Goal: Task Accomplishment & Management: Manage account settings

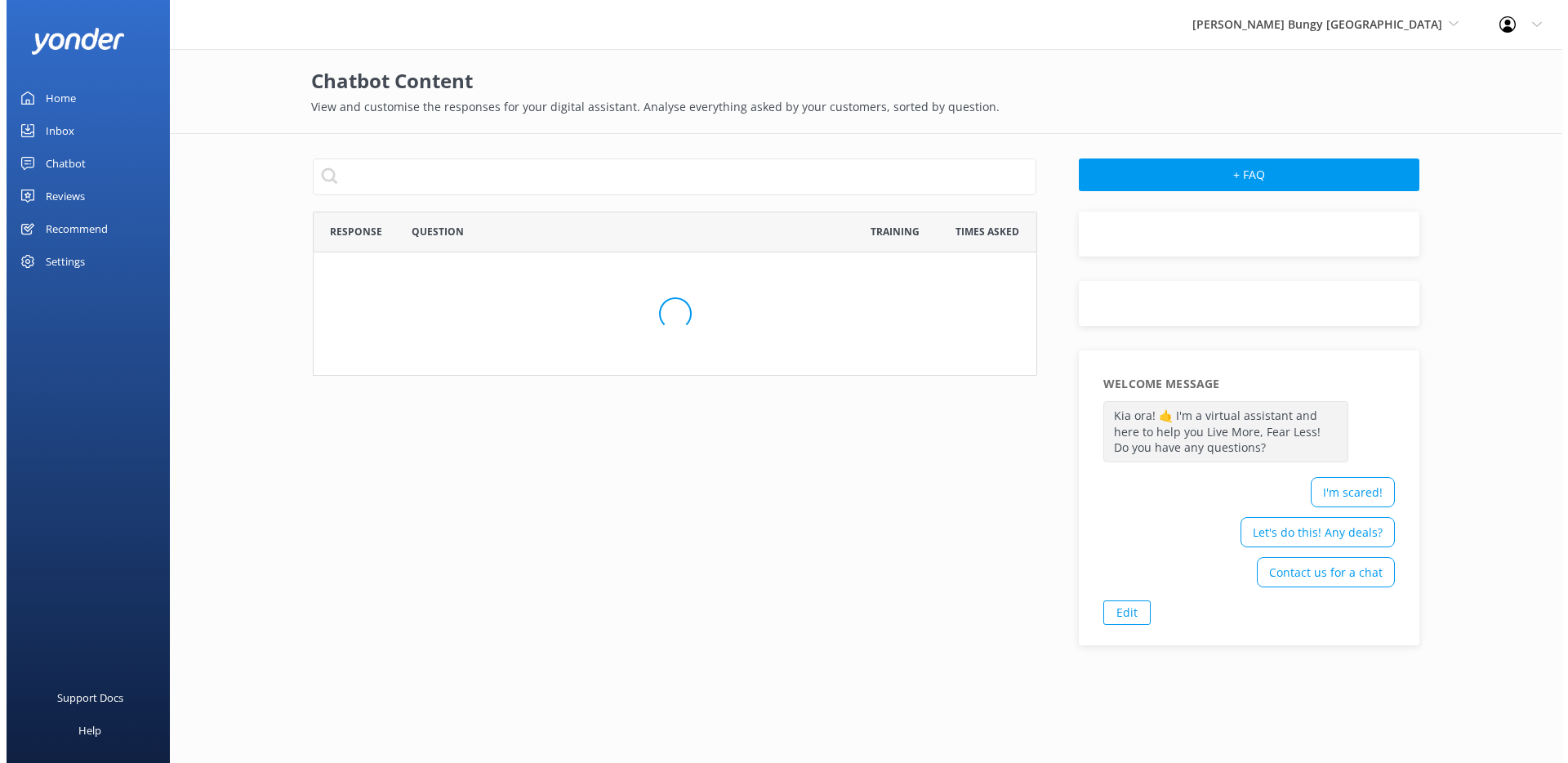
scroll to position [928, 711]
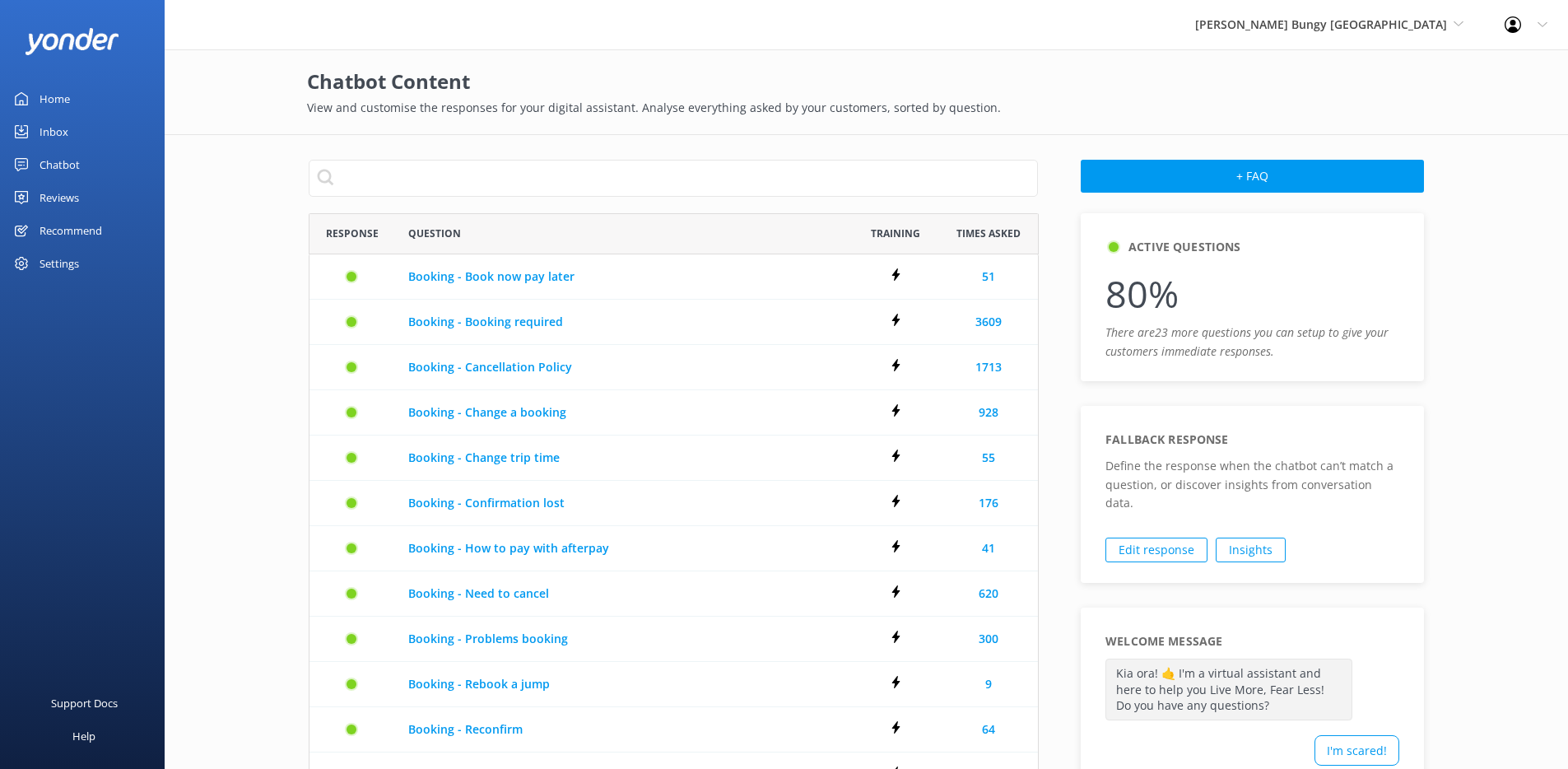
click at [59, 173] on div "Chatbot" at bounding box center [59, 164] width 41 height 33
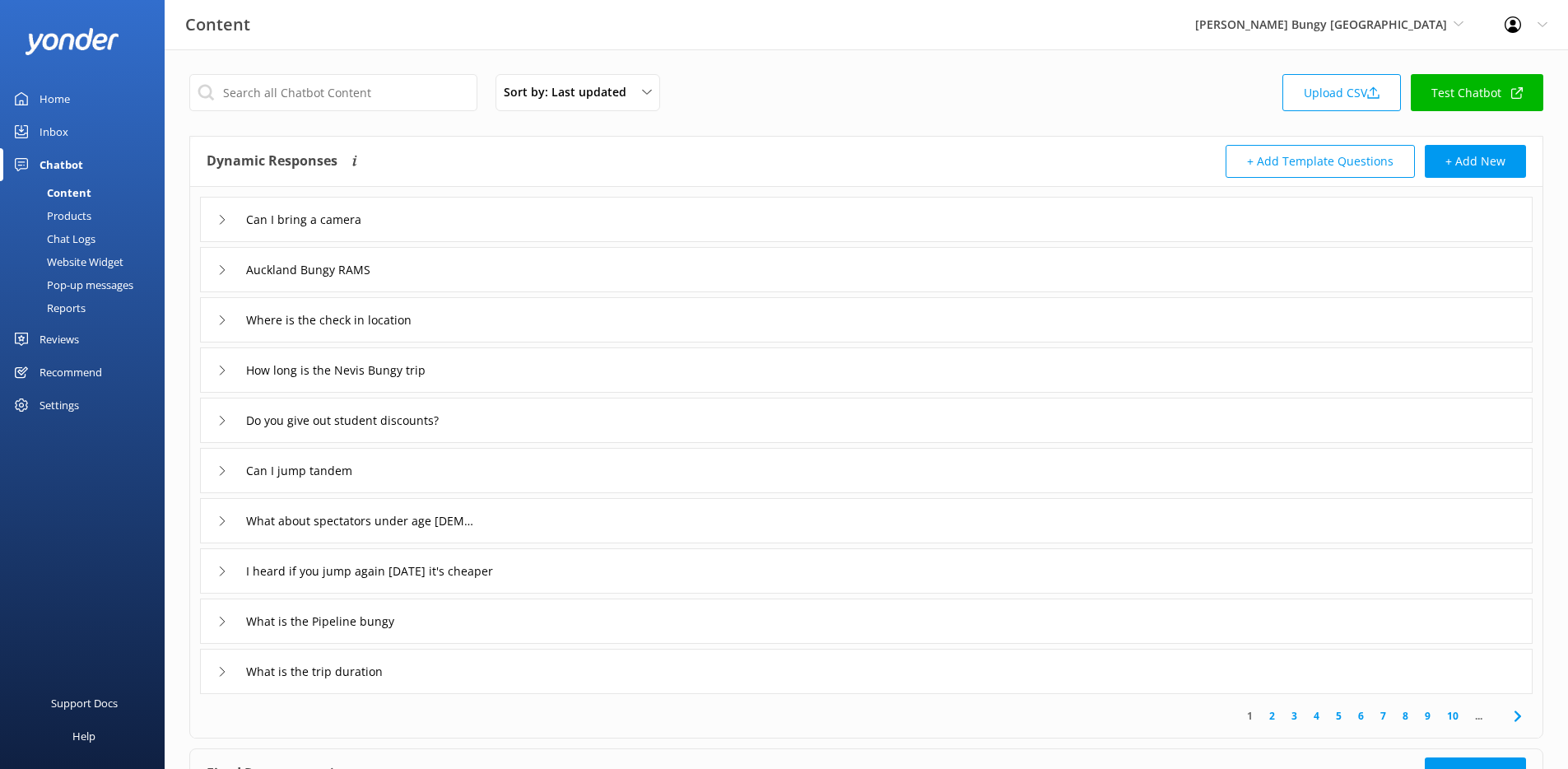
click at [68, 409] on div "Settings" at bounding box center [59, 405] width 40 height 33
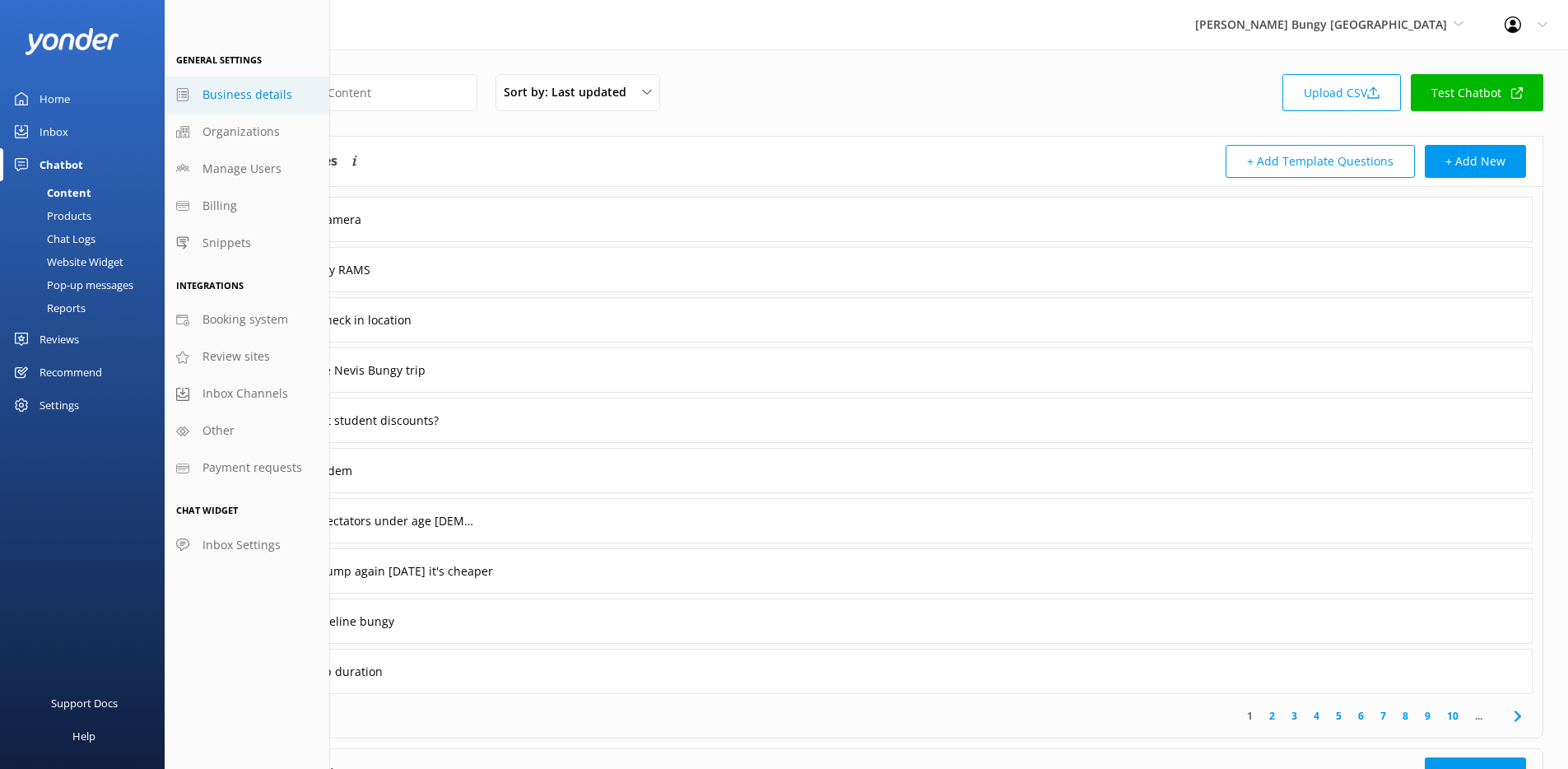
click at [261, 103] on span "Business details" at bounding box center [248, 95] width 90 height 18
select select "Pacific/[GEOGRAPHIC_DATA]"
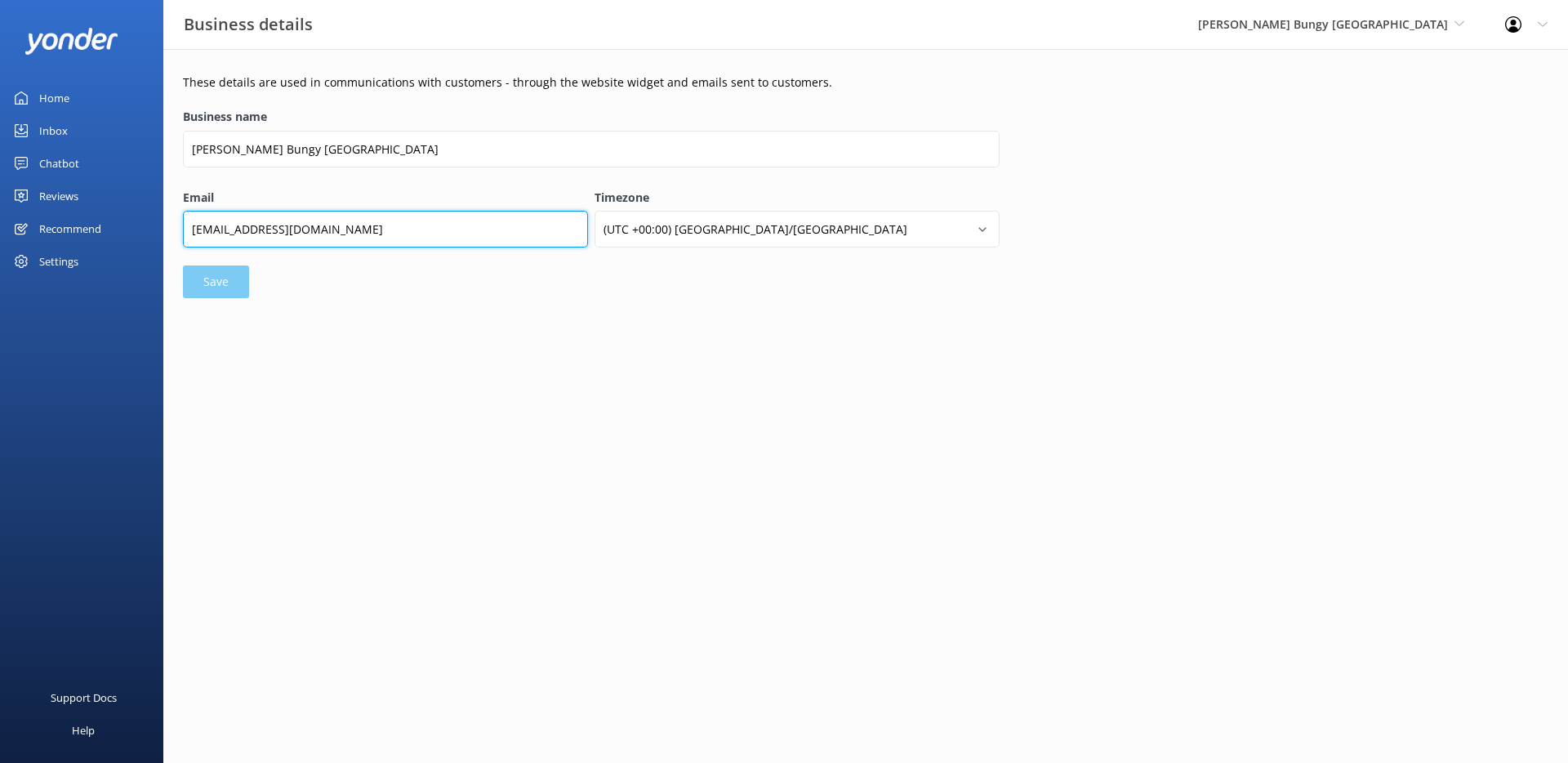
drag, startPoint x: 441, startPoint y: 231, endPoint x: 426, endPoint y: 231, distance: 15.0
click at [426, 231] on input "[EMAIL_ADDRESS][DOMAIN_NAME]" at bounding box center [386, 229] width 405 height 37
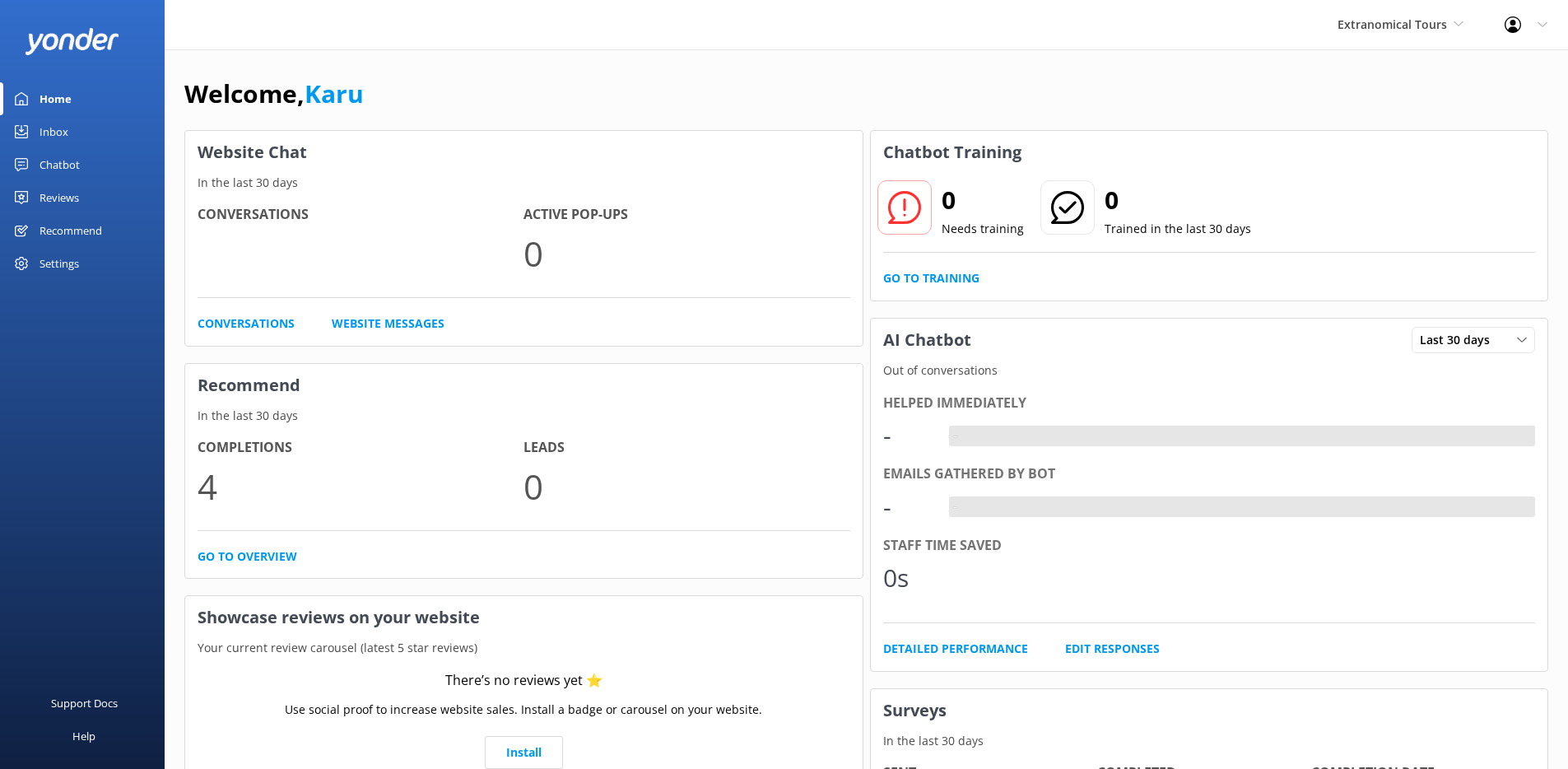
click at [90, 253] on div "Settings" at bounding box center [82, 263] width 165 height 33
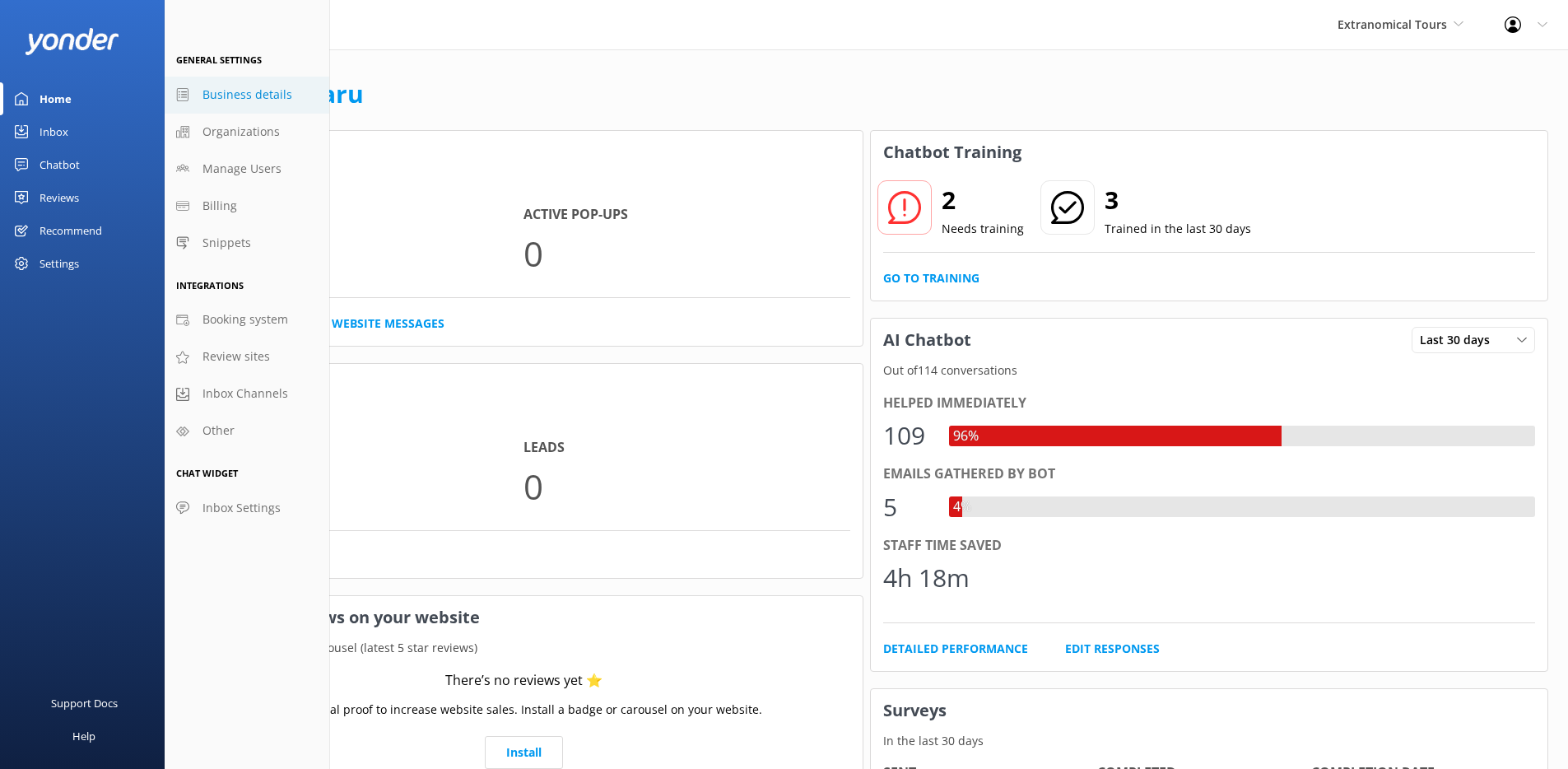
click at [250, 88] on span "Business details" at bounding box center [248, 95] width 90 height 18
select select "America/Tijuana"
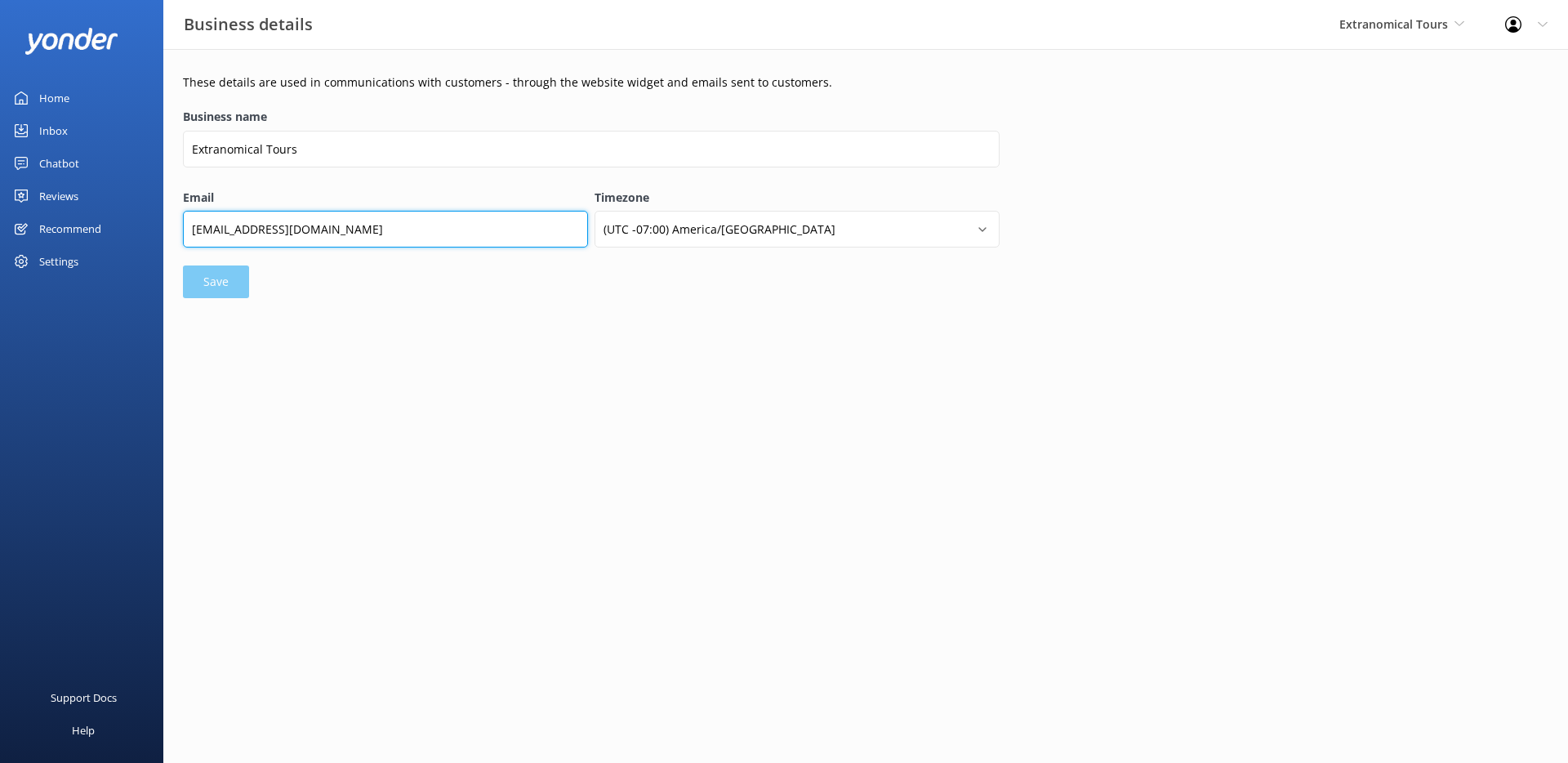
drag, startPoint x: 362, startPoint y: 226, endPoint x: 243, endPoint y: 225, distance: 119.0
click at [243, 225] on input "contact@extranomical.com" at bounding box center [386, 229] width 405 height 37
